Goal: Information Seeking & Learning: Check status

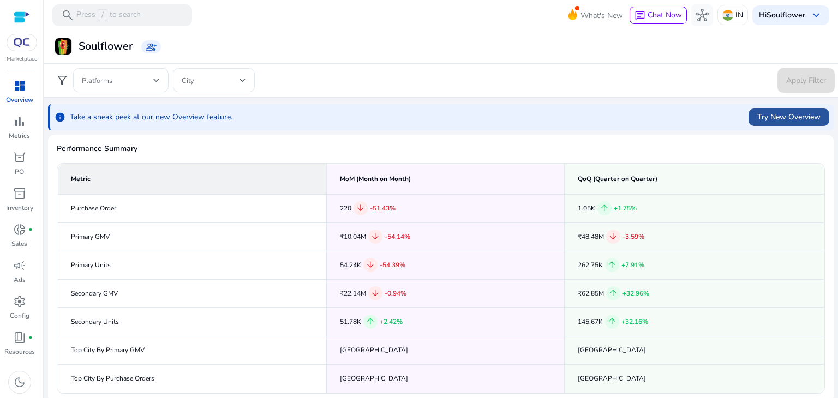
click at [790, 129] on span at bounding box center [788, 117] width 81 height 26
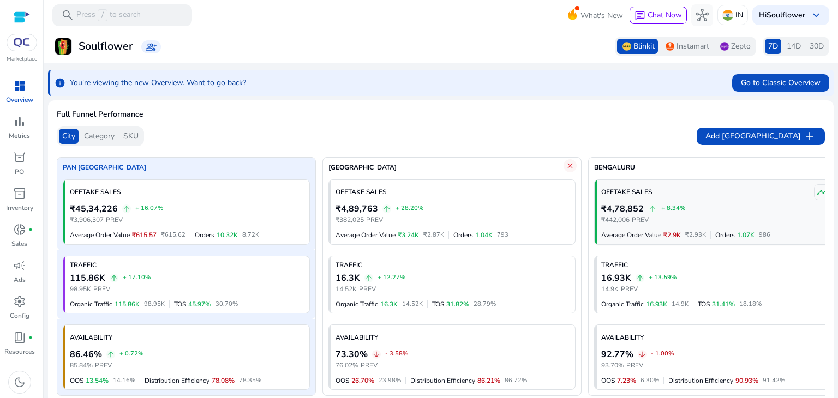
scroll to position [0, 26]
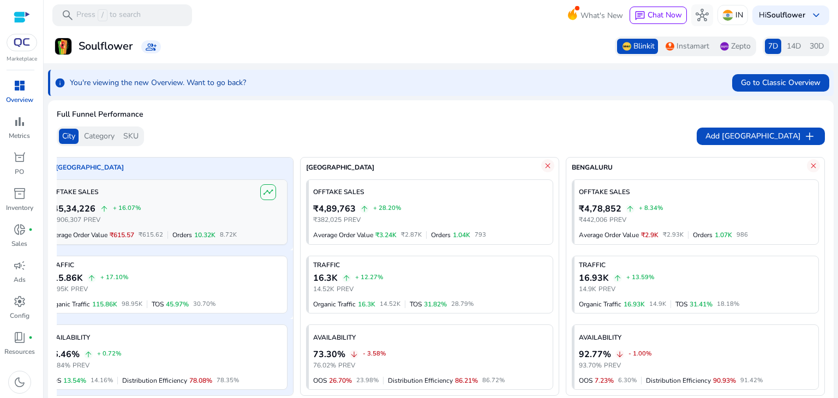
click at [265, 194] on span "timeline" at bounding box center [268, 192] width 10 height 10
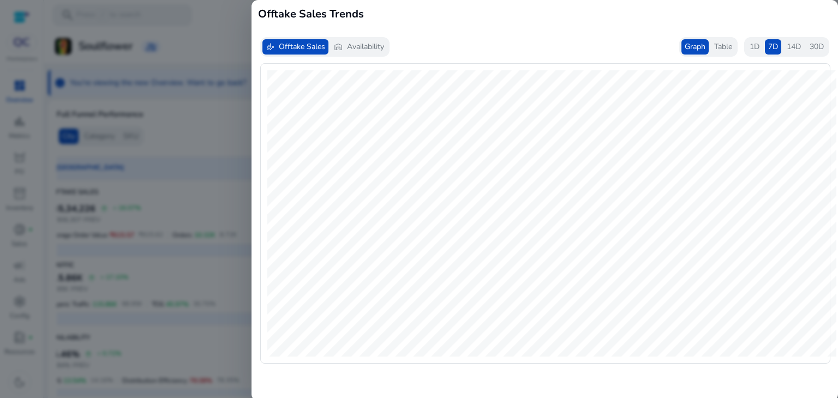
click at [720, 55] on div "Graph Table" at bounding box center [708, 47] width 58 height 20
click at [720, 50] on span "Table" at bounding box center [723, 46] width 18 height 11
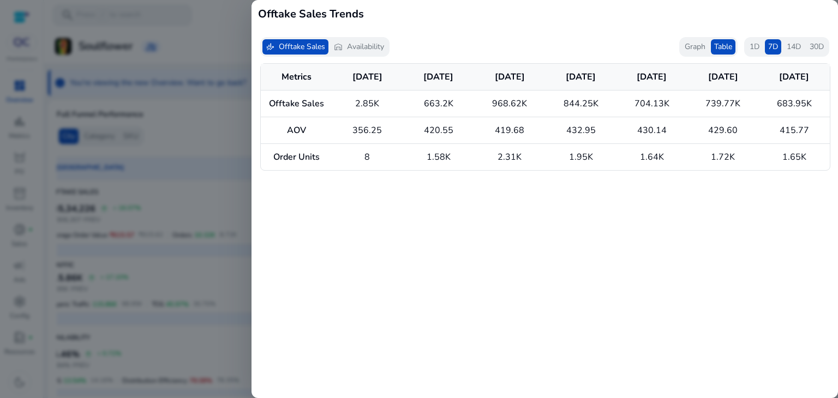
scroll to position [0, 0]
click at [189, 199] on div at bounding box center [419, 199] width 838 height 398
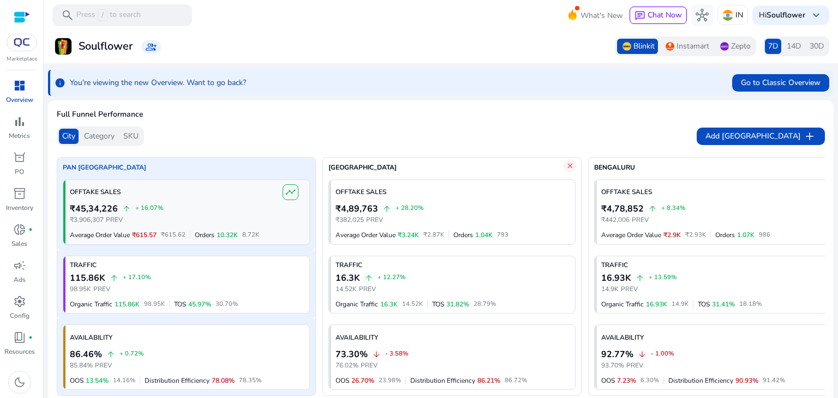
click at [295, 194] on span "timeline" at bounding box center [290, 192] width 10 height 10
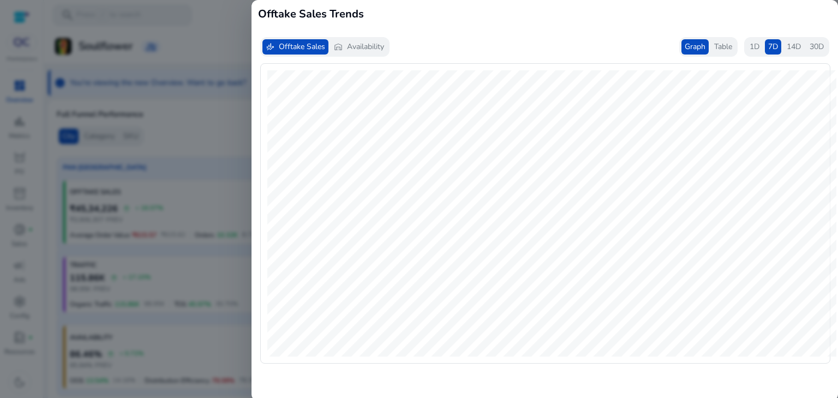
click at [377, 49] on span "Availability" at bounding box center [365, 46] width 37 height 11
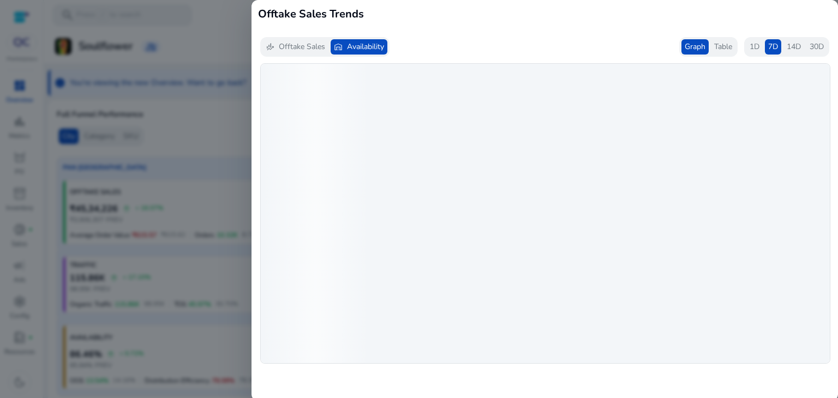
click at [727, 52] on span "Table" at bounding box center [723, 46] width 18 height 11
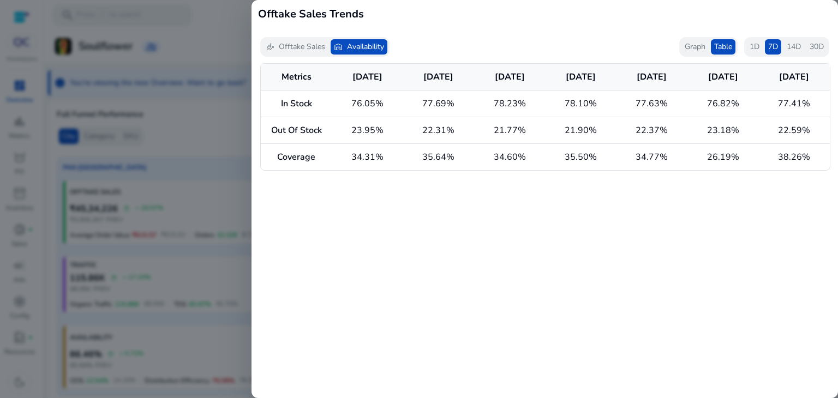
click at [310, 53] on div "finance_mode Offtake Sales" at bounding box center [295, 46] width 66 height 15
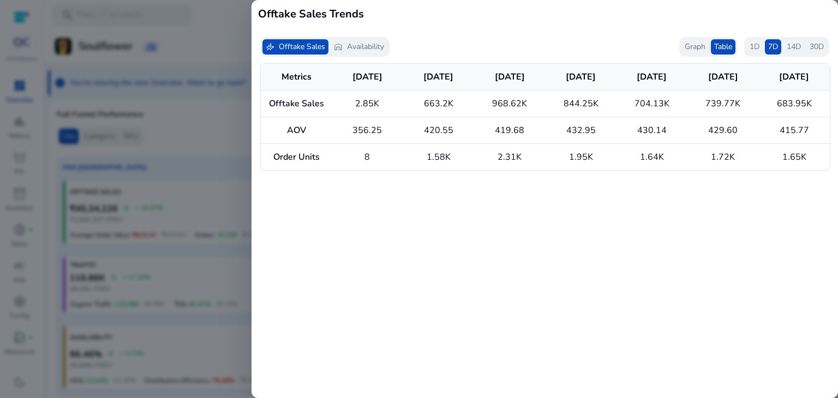
click at [754, 43] on span "1D" at bounding box center [755, 46] width 10 height 11
click at [465, 160] on td "1.58K" at bounding box center [438, 157] width 71 height 27
click at [448, 159] on td "1.58K" at bounding box center [438, 157] width 71 height 27
click at [166, 185] on div at bounding box center [419, 199] width 838 height 398
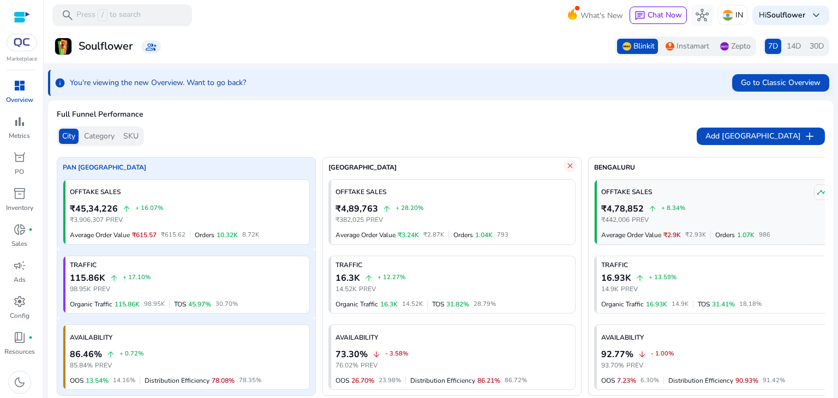
click at [651, 193] on div "OFFTAKE SALES timeline" at bounding box center [718, 192] width 235 height 16
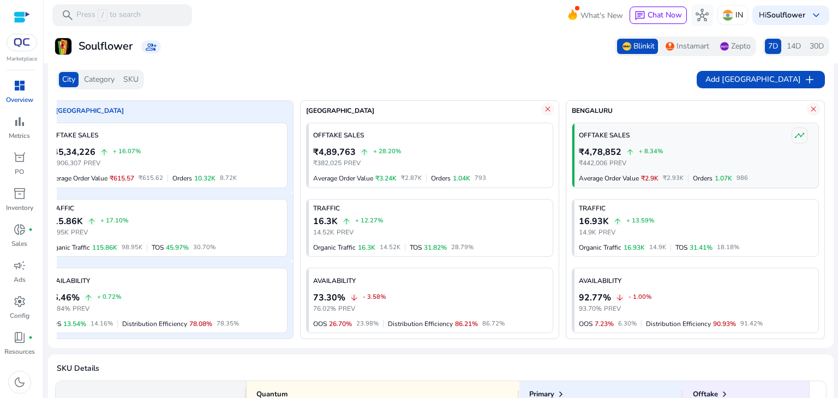
scroll to position [43, 0]
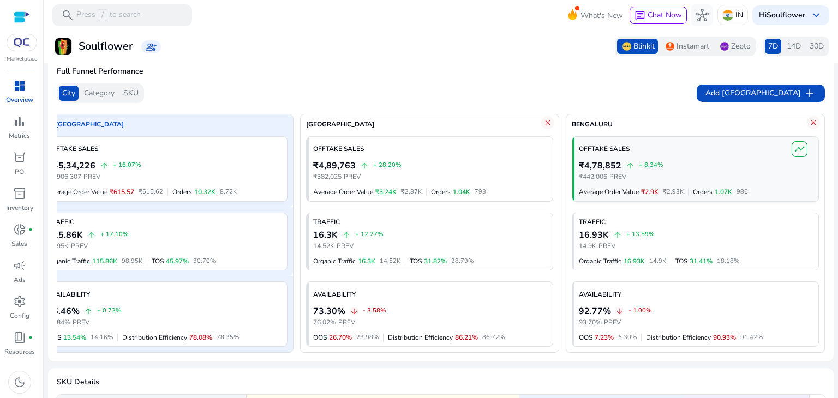
click at [799, 146] on span "timeline" at bounding box center [799, 149] width 10 height 10
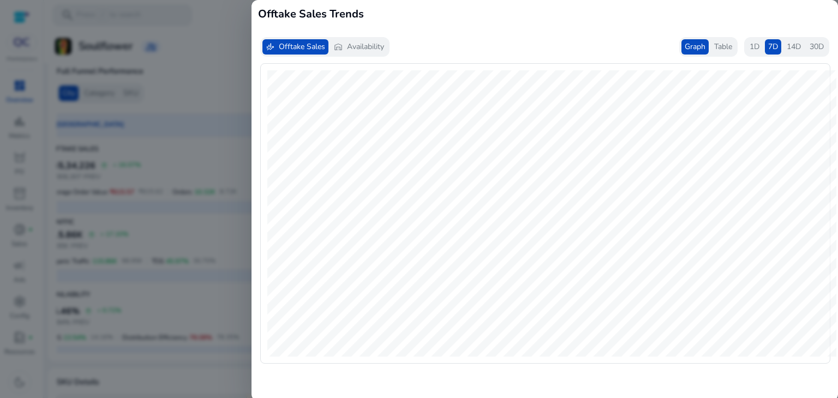
click at [377, 46] on span "Availability" at bounding box center [365, 46] width 37 height 11
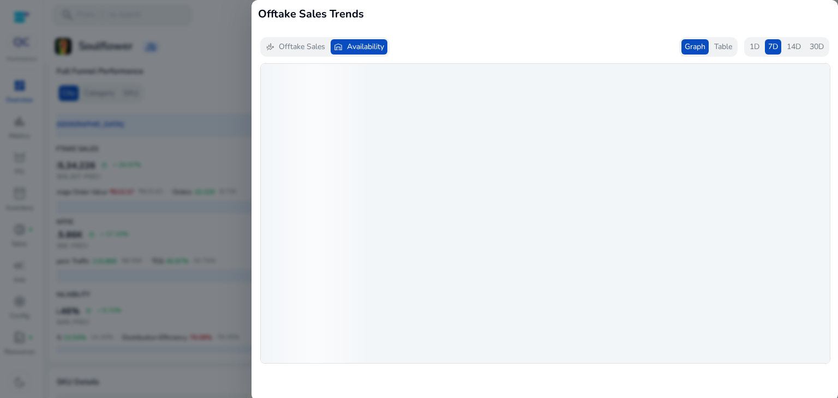
click at [718, 40] on div "Table" at bounding box center [723, 46] width 25 height 15
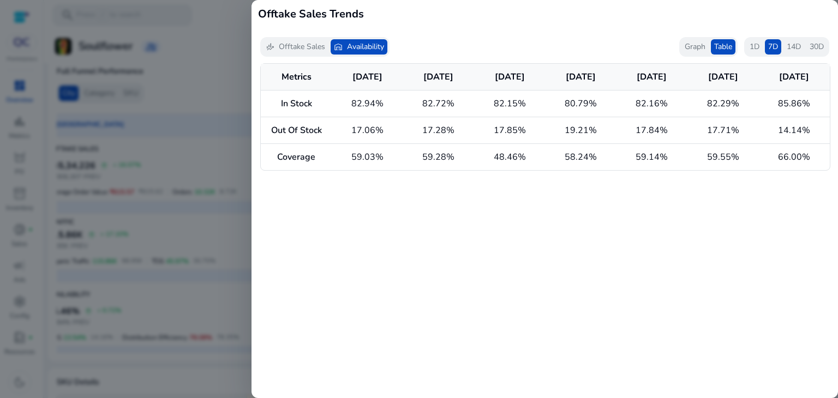
click at [298, 49] on span "Offtake Sales" at bounding box center [302, 46] width 46 height 11
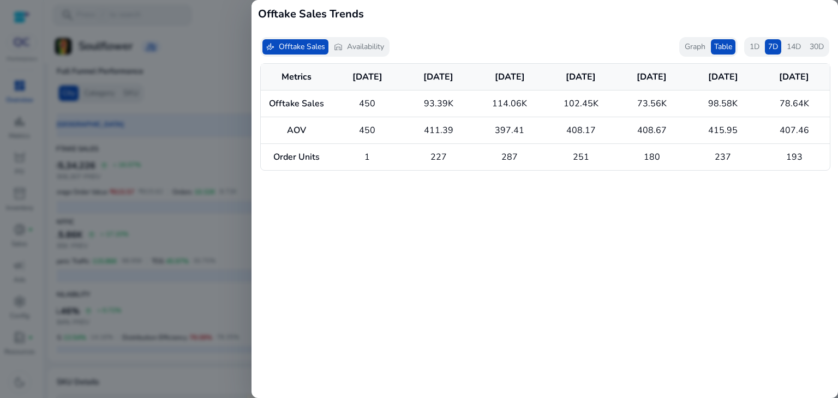
click at [212, 66] on div at bounding box center [419, 199] width 838 height 398
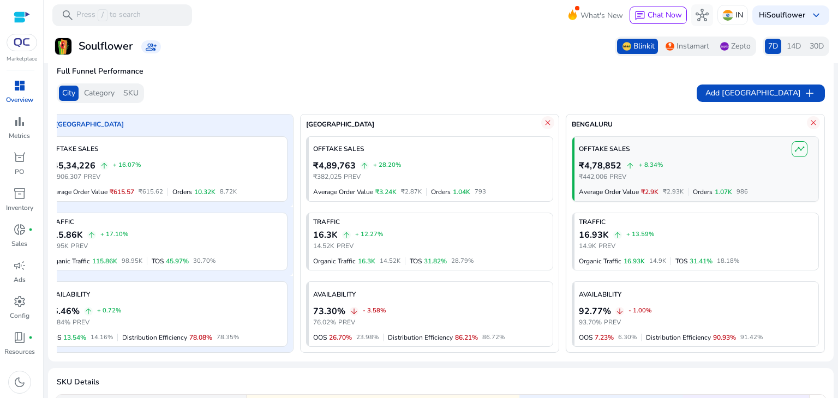
click at [797, 148] on span "timeline" at bounding box center [799, 149] width 10 height 10
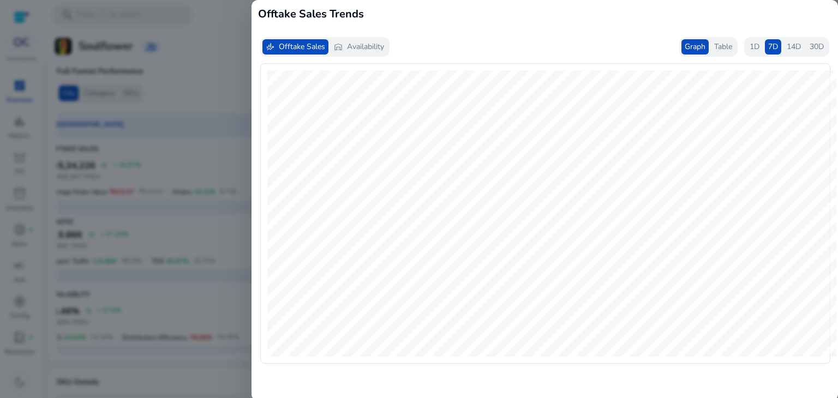
click at [355, 55] on div "finance_mode Offtake Sales warehouse Availability" at bounding box center [324, 47] width 129 height 20
click at [355, 47] on span "Availability" at bounding box center [365, 46] width 37 height 11
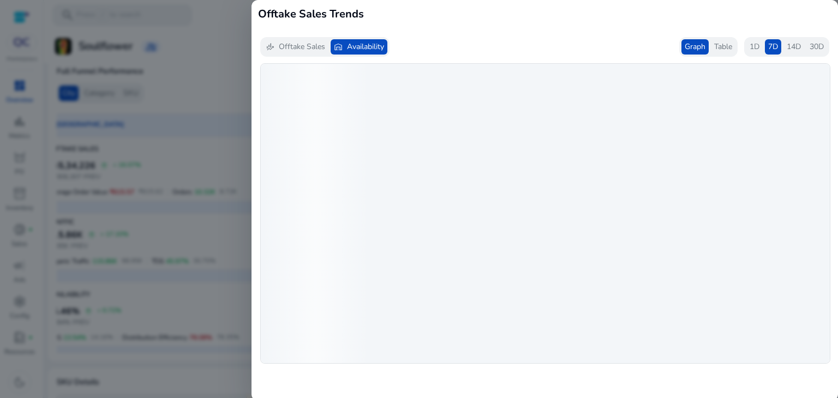
click at [309, 38] on div "finance_mode Offtake Sales warehouse Availability" at bounding box center [324, 47] width 129 height 20
click at [309, 46] on span "Offtake Sales" at bounding box center [302, 46] width 46 height 11
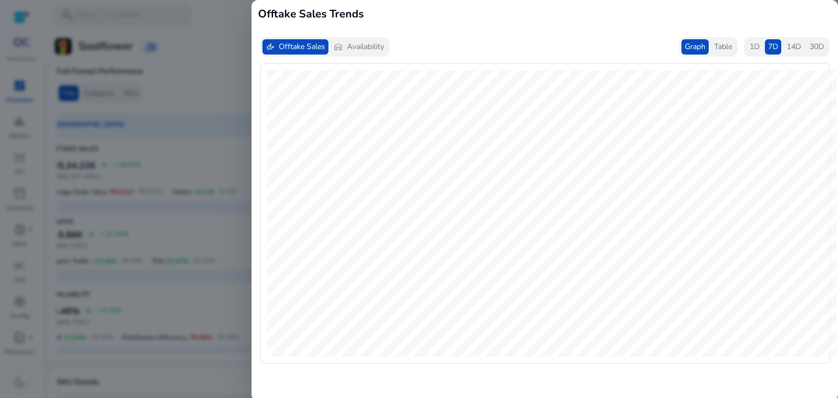
click at [724, 35] on mat-card "finance_mode Offtake Sales warehouse Availability Graph Table 1D 7D 14D 30D" at bounding box center [544, 214] width 586 height 373
click at [720, 40] on div "Table" at bounding box center [723, 46] width 25 height 15
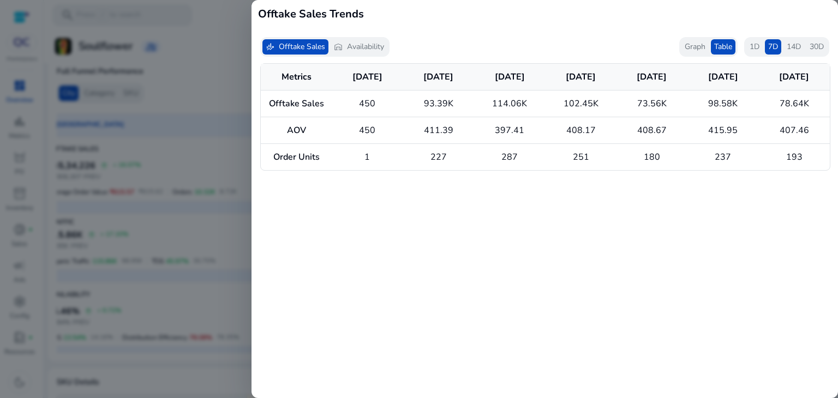
click at [240, 123] on div at bounding box center [419, 199] width 838 height 398
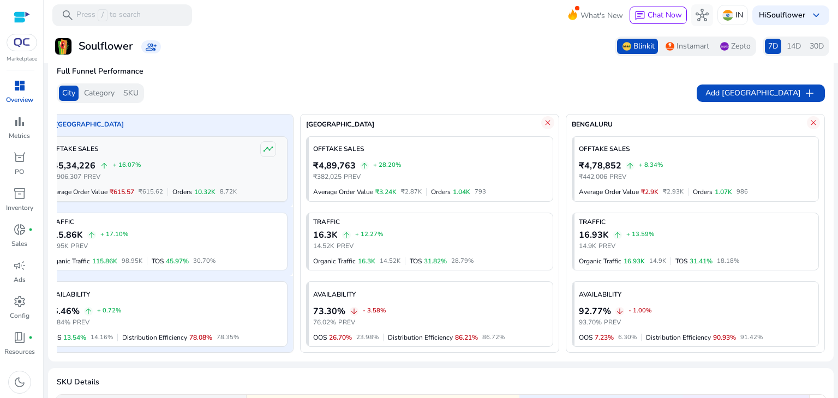
scroll to position [0, 0]
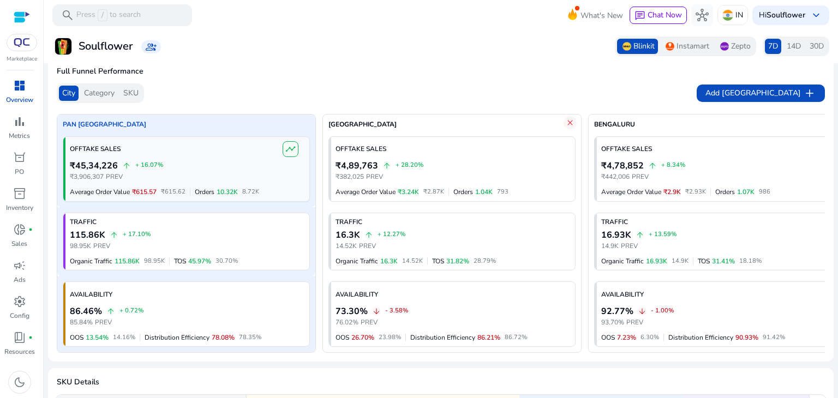
click at [293, 147] on span "timeline" at bounding box center [290, 149] width 10 height 10
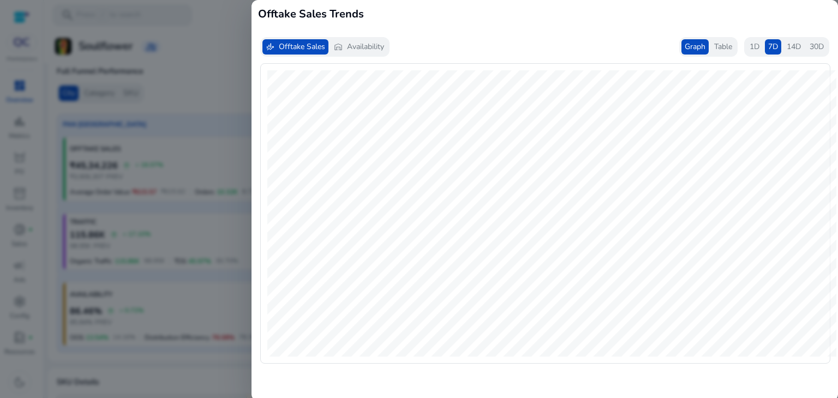
click at [356, 42] on span "Availability" at bounding box center [365, 46] width 37 height 11
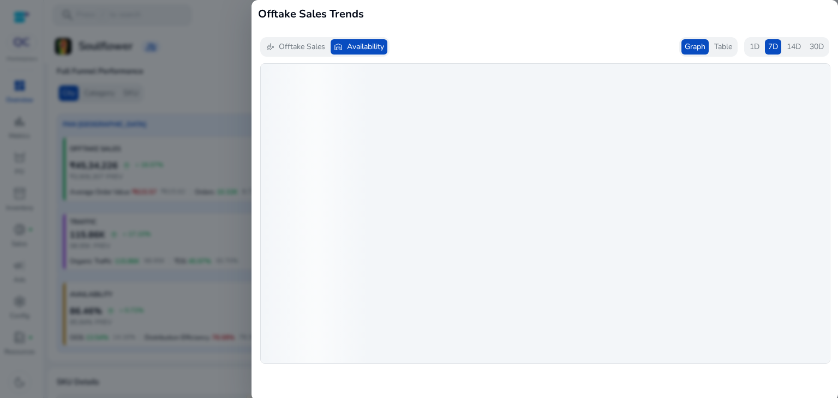
click at [326, 57] on mat-card "finance_mode Offtake Sales warehouse Availability Graph Table 1D 7D 14D 30D" at bounding box center [544, 214] width 586 height 373
click at [317, 51] on span "Offtake Sales" at bounding box center [302, 46] width 46 height 11
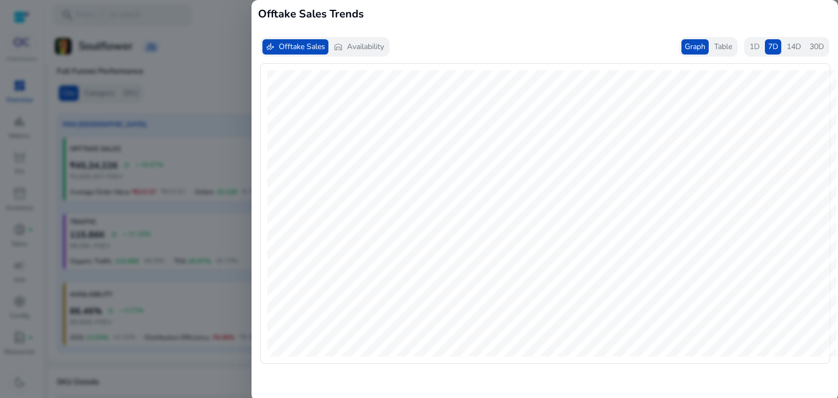
click at [721, 49] on span "Table" at bounding box center [723, 46] width 18 height 11
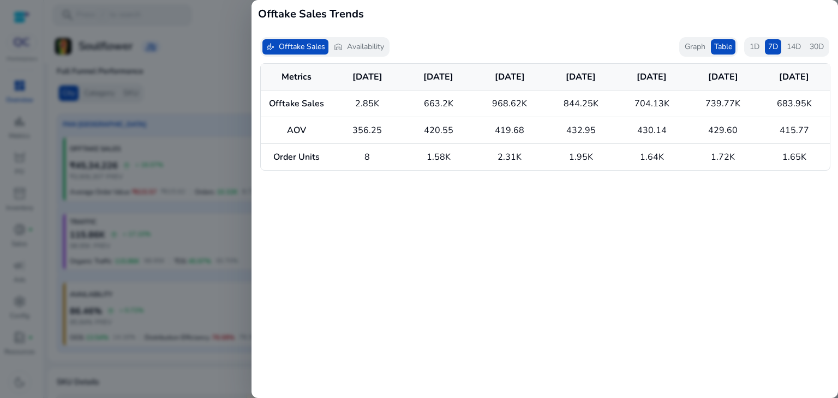
click at [215, 116] on div at bounding box center [419, 199] width 838 height 398
